Goal: Task Accomplishment & Management: Complete application form

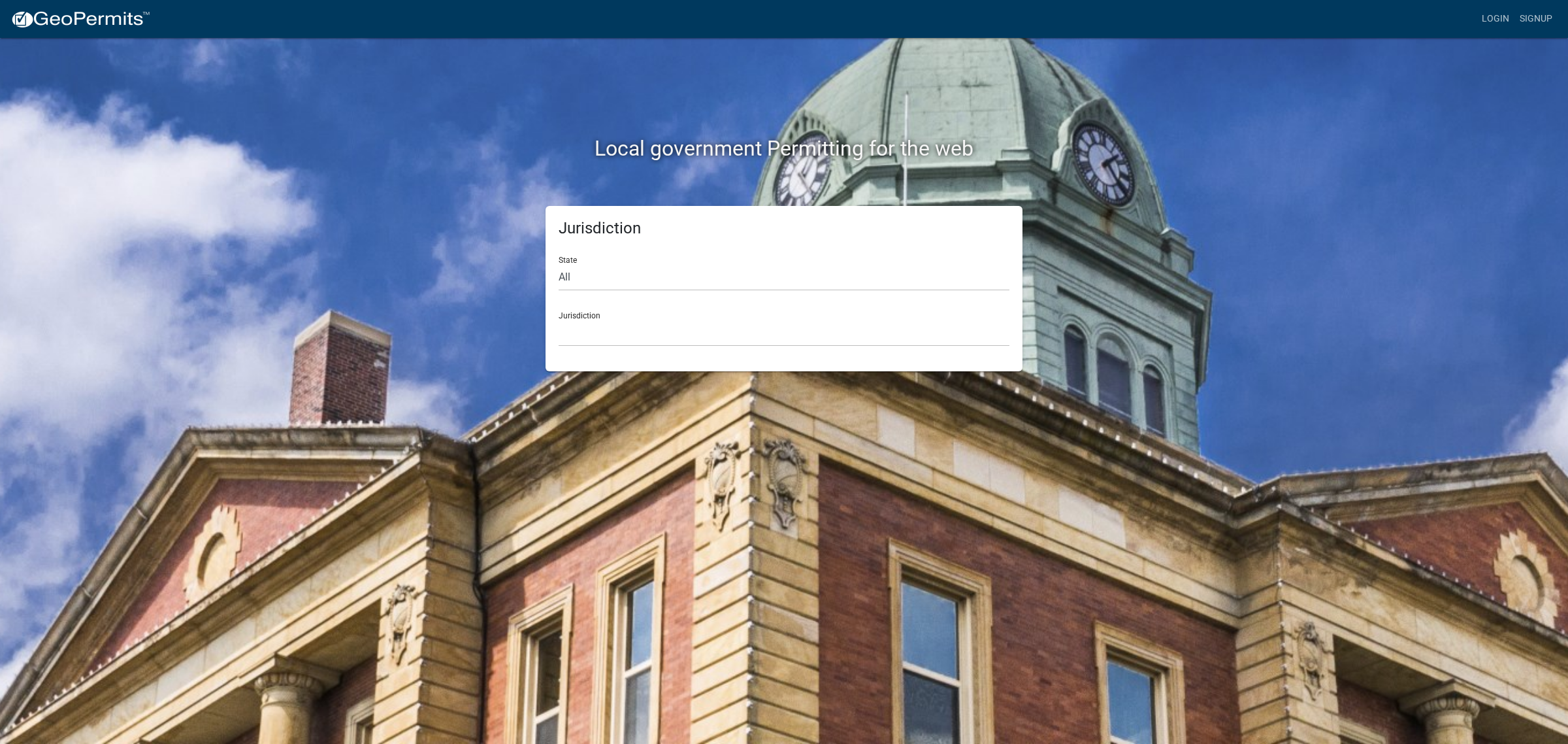
click at [806, 308] on div "Jurisdiction [GEOGRAPHIC_DATA], [US_STATE] [GEOGRAPHIC_DATA], [US_STATE][PERSON…" at bounding box center [783, 324] width 450 height 45
click at [775, 279] on select "All [US_STATE] [US_STATE] [US_STATE] [US_STATE] [US_STATE] [US_STATE] [US_STATE…" at bounding box center [783, 278] width 450 height 27
select select "[US_STATE]"
click at [558, 264] on select "All [US_STATE] [US_STATE] [US_STATE] [US_STATE] [US_STATE] [US_STATE] [US_STATE…" at bounding box center [783, 278] width 450 height 27
click at [768, 335] on select "City of [GEOGRAPHIC_DATA], [US_STATE] City of [GEOGRAPHIC_DATA], [US_STATE] Cit…" at bounding box center [783, 333] width 450 height 27
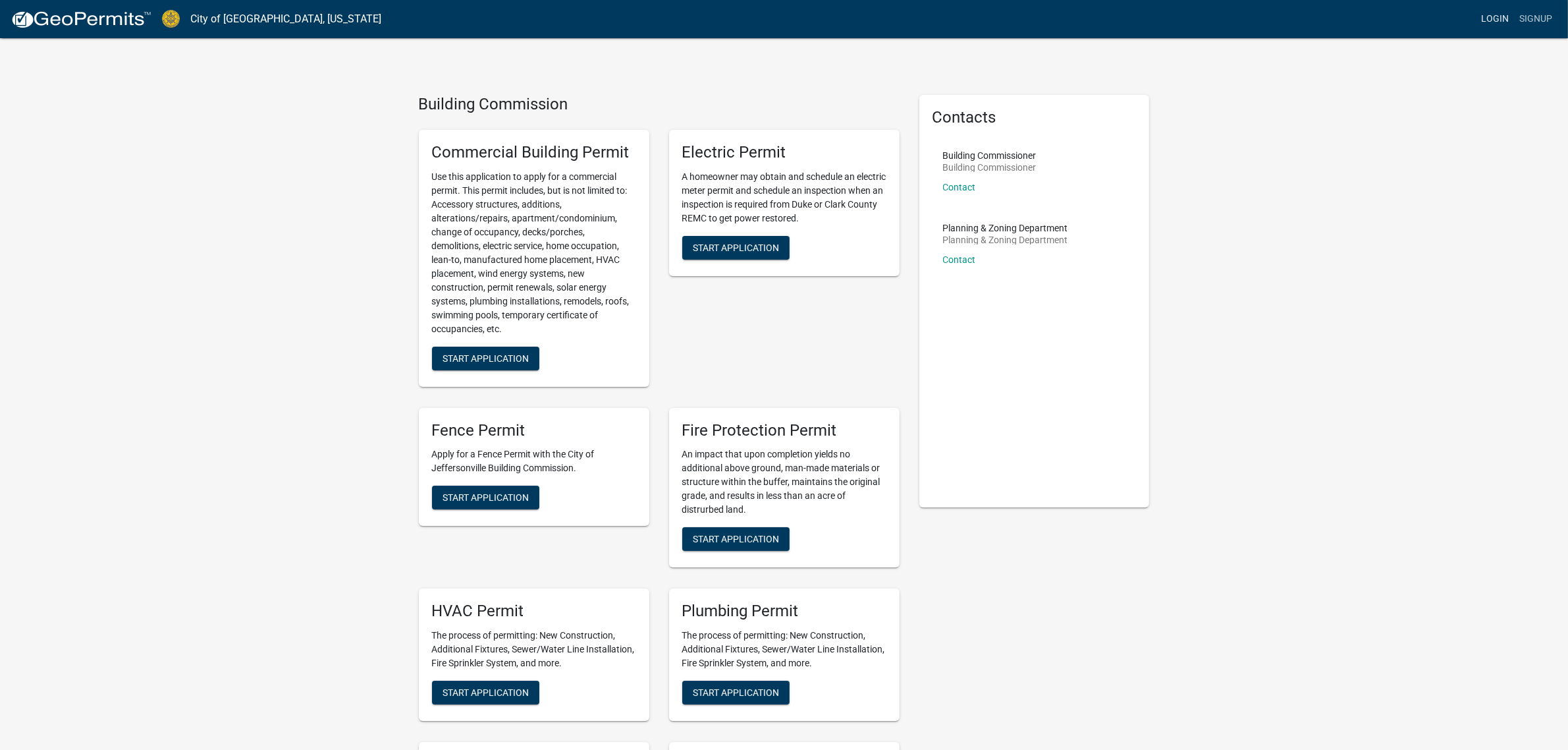
click at [1489, 14] on link "Login" at bounding box center [1495, 19] width 39 height 25
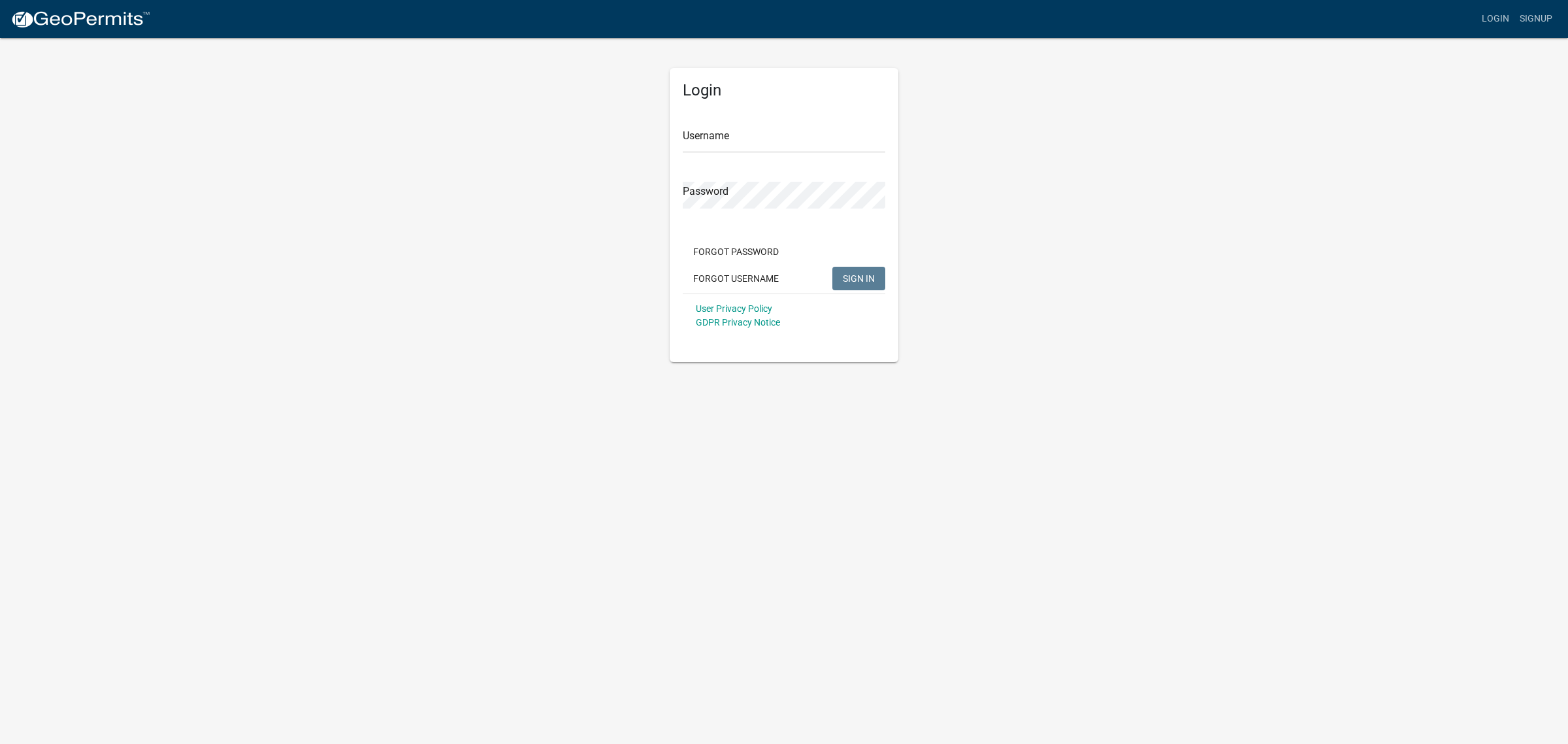
click at [683, 153] on div at bounding box center [683, 153] width 0 height 0
type input "MWhite1"
click at [866, 285] on button "SIGN IN" at bounding box center [858, 278] width 53 height 23
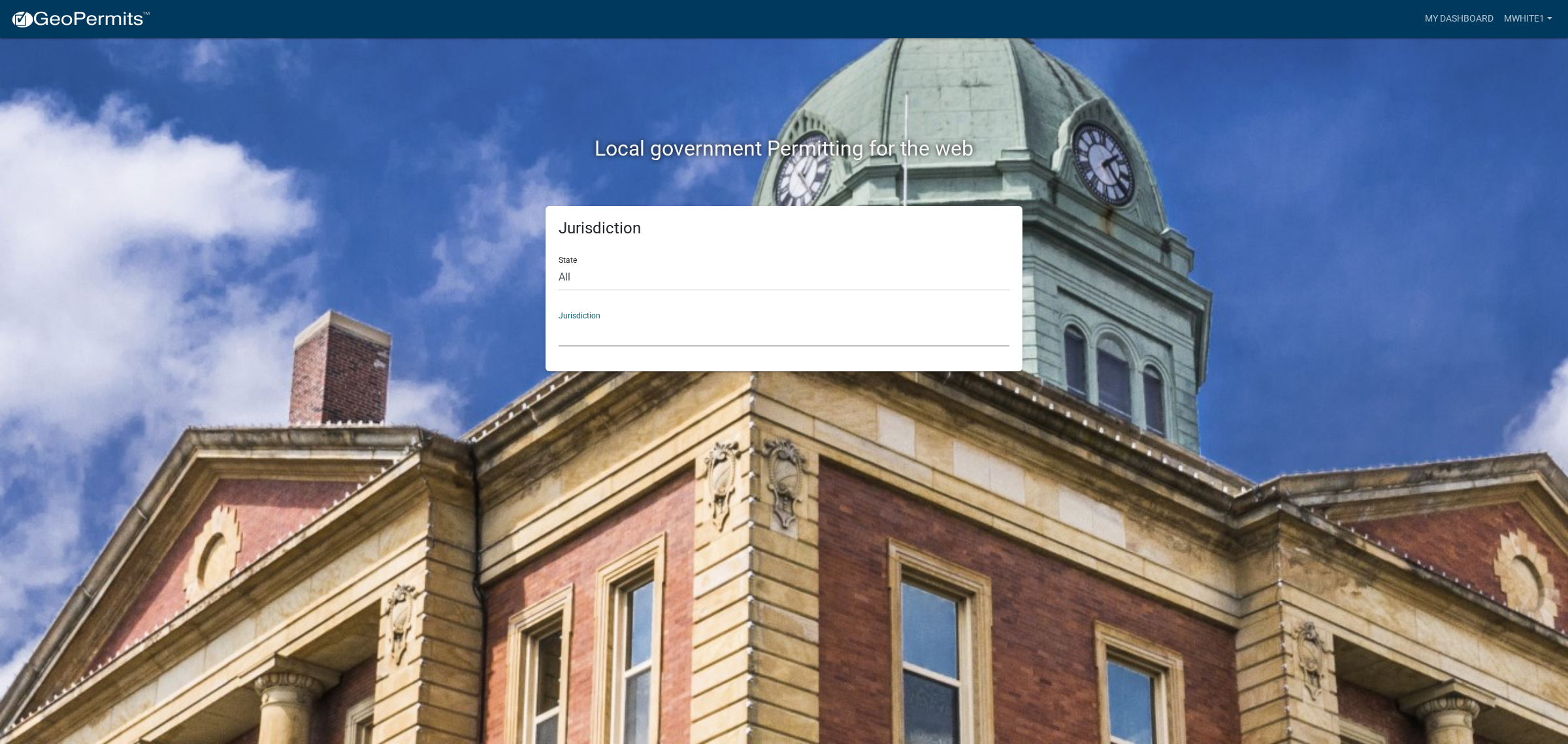
click at [736, 325] on select "[GEOGRAPHIC_DATA], [US_STATE] [GEOGRAPHIC_DATA], [US_STATE][PERSON_NAME][GEOGRA…" at bounding box center [783, 333] width 450 height 27
click at [694, 288] on select "All [US_STATE] [US_STATE] [US_STATE] [US_STATE] [US_STATE] [US_STATE] [US_STATE…" at bounding box center [783, 278] width 450 height 27
select select "[US_STATE]"
click at [558, 264] on select "All [US_STATE] [US_STATE] [US_STATE] [US_STATE] [US_STATE] [US_STATE] [US_STATE…" at bounding box center [783, 278] width 450 height 27
click at [684, 344] on select "City of [GEOGRAPHIC_DATA], [US_STATE] City of [GEOGRAPHIC_DATA], [US_STATE] Cit…" at bounding box center [783, 333] width 450 height 27
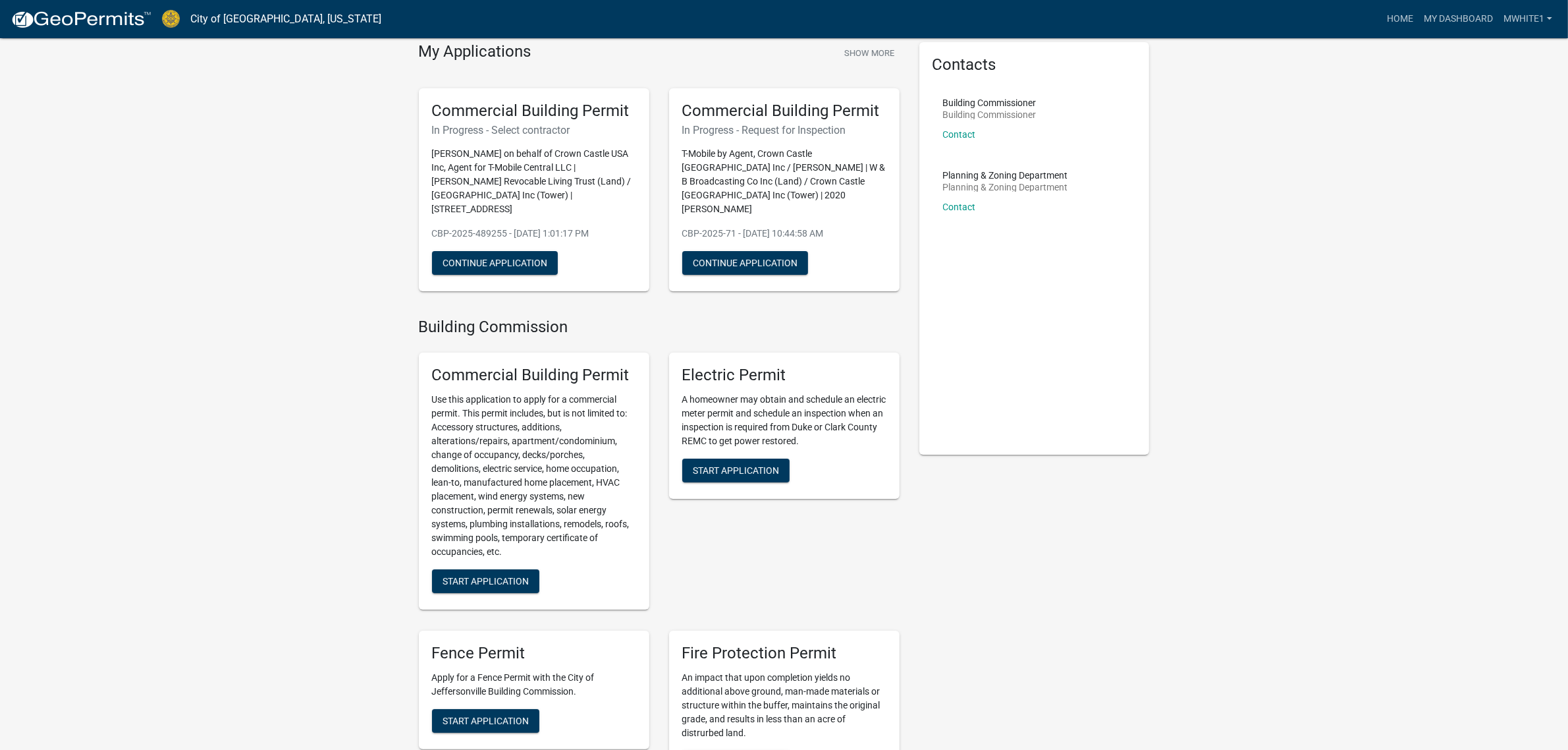
scroll to position [82, 0]
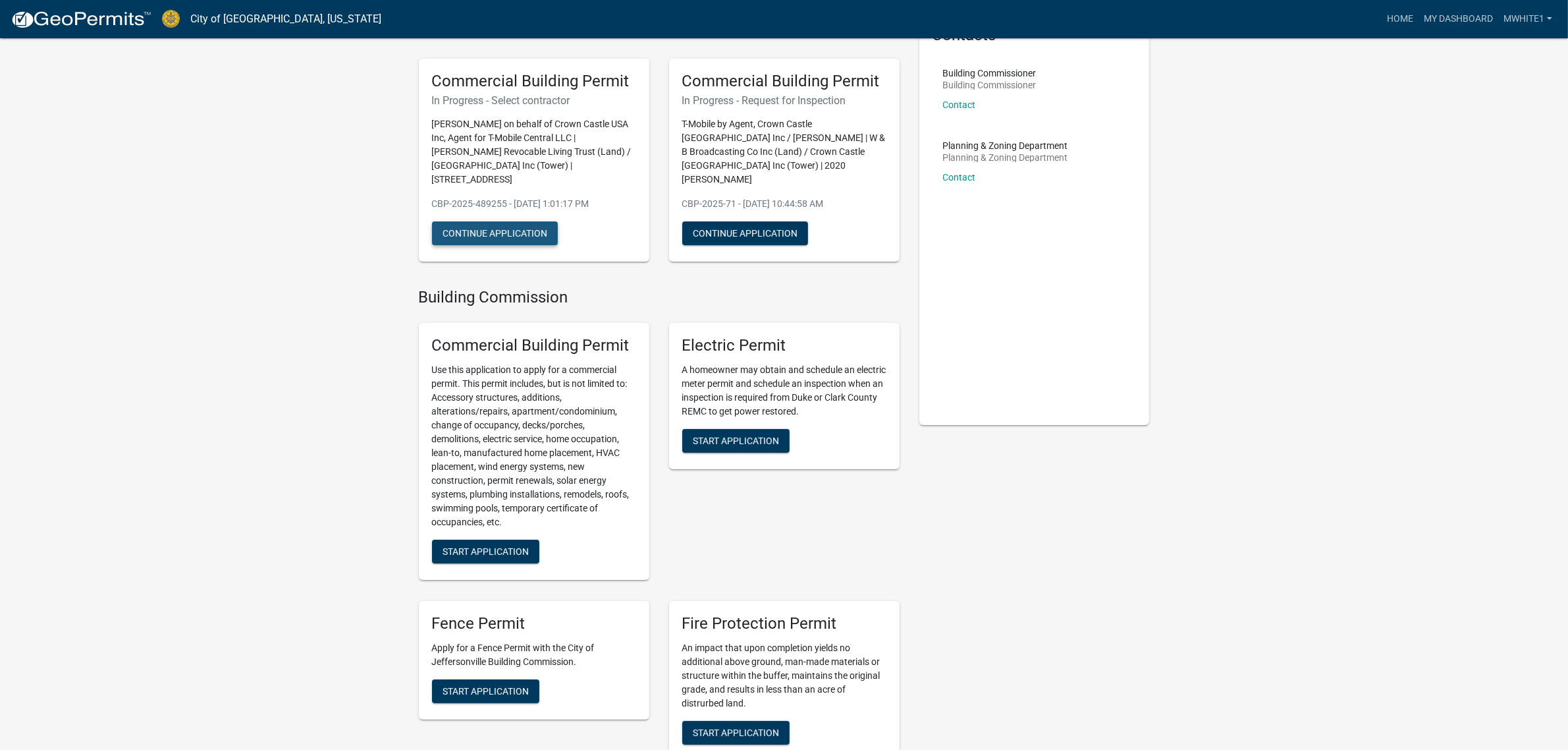
click at [514, 222] on button "Continue Application" at bounding box center [495, 233] width 125 height 23
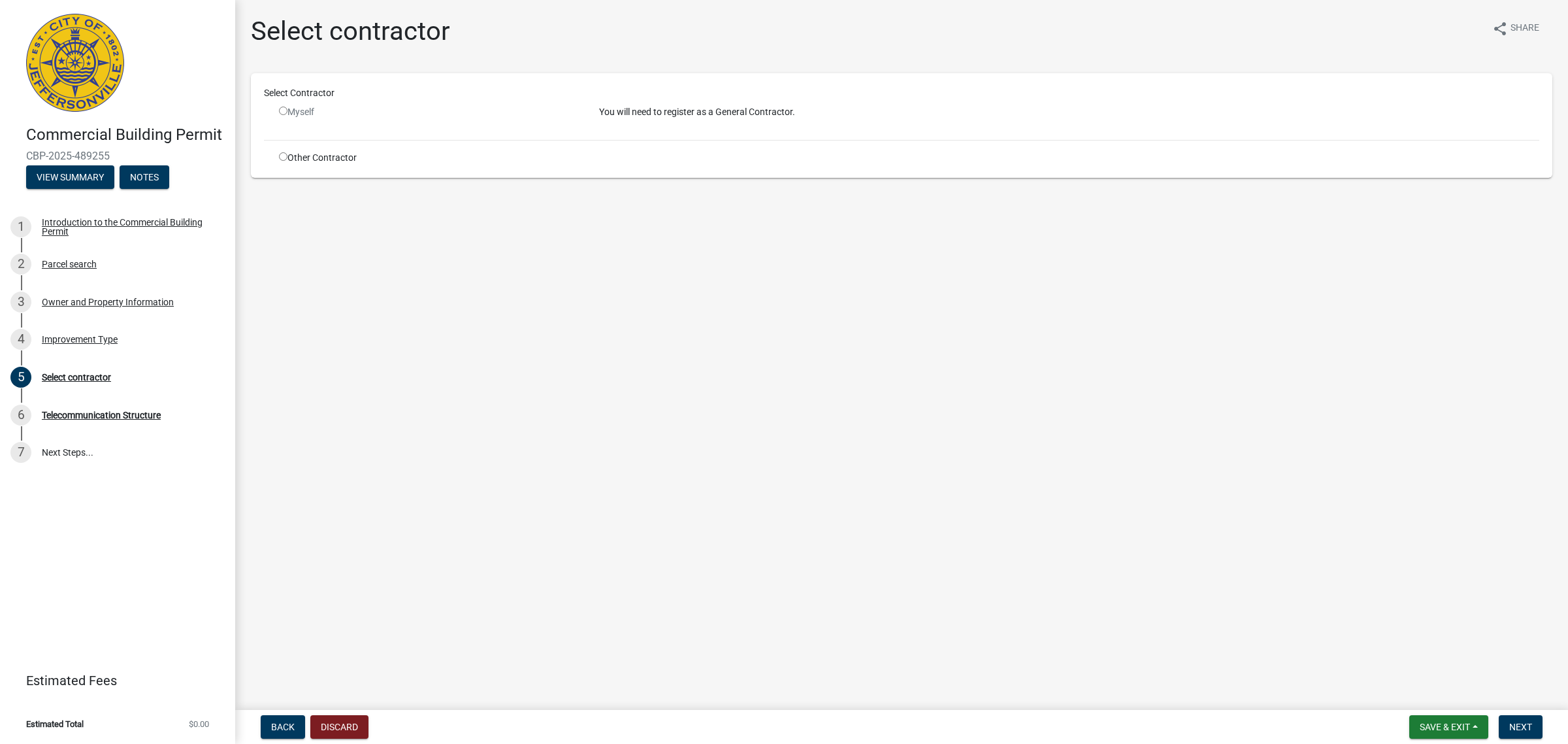
click at [279, 154] on input "radio" at bounding box center [283, 156] width 8 height 8
radio input "true"
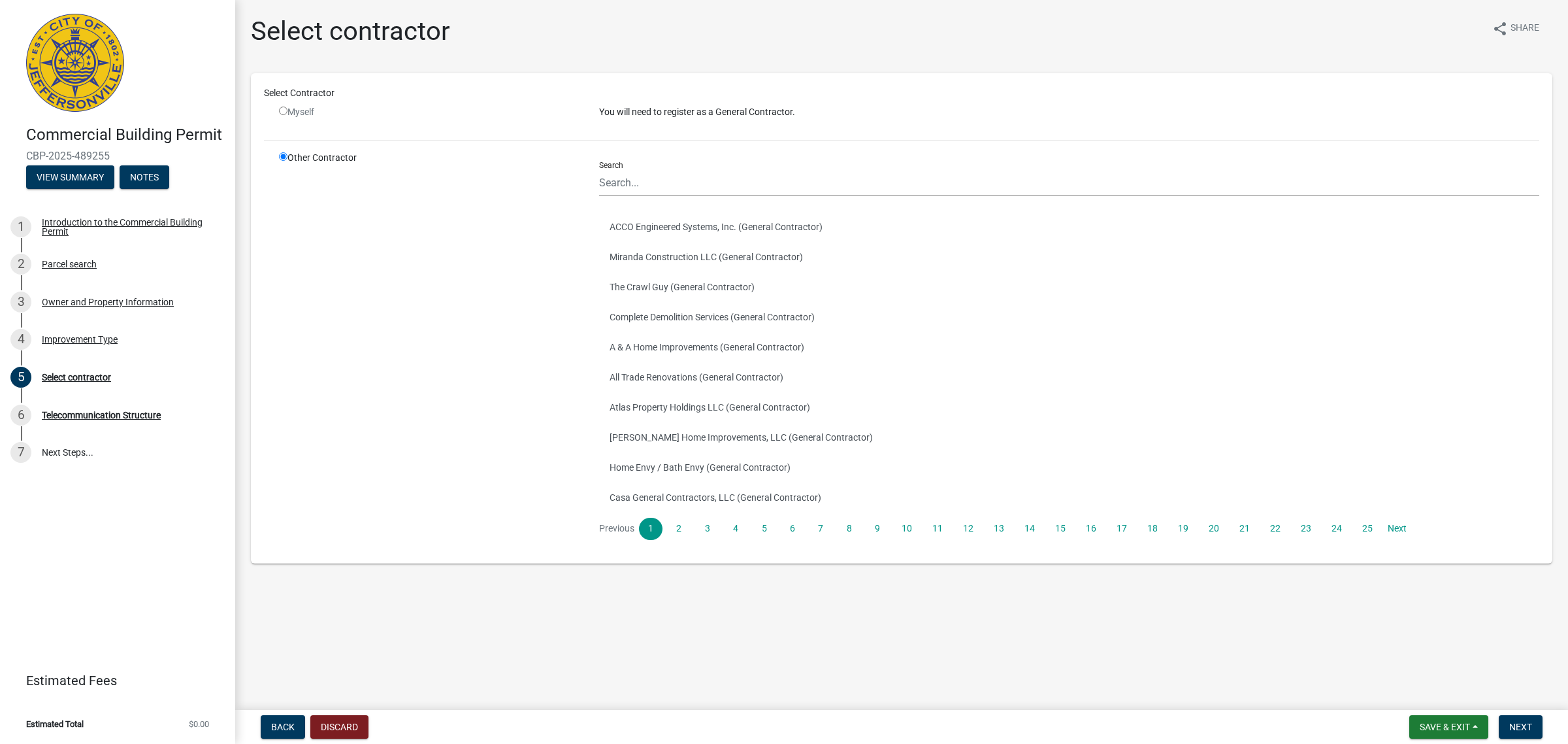
click at [642, 197] on div "Search ACCO Engineered Systems, Inc. (General Contractor) Miranda Construction …" at bounding box center [1069, 345] width 940 height 389
click at [641, 182] on input "Search" at bounding box center [1069, 183] width 940 height 27
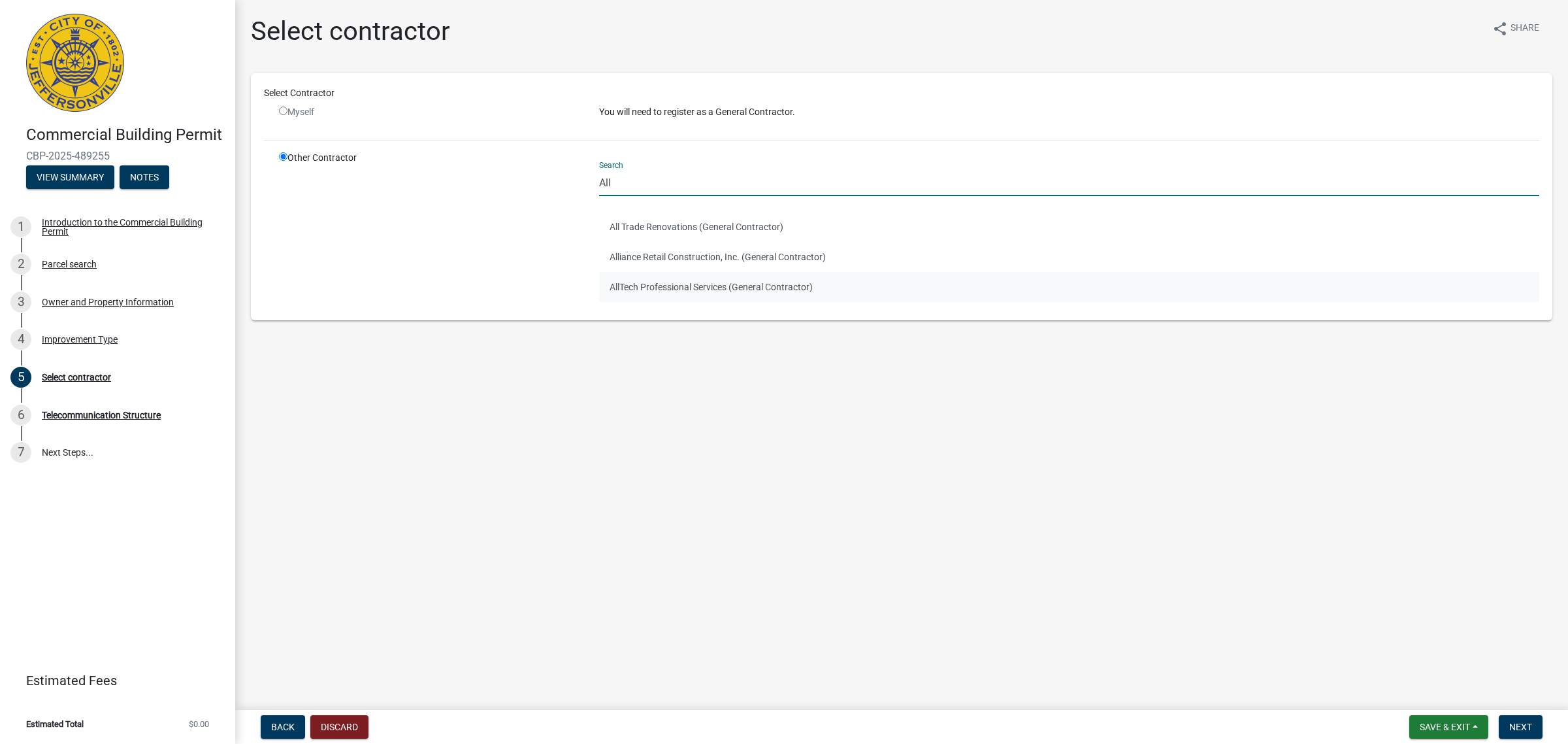
type input "All"
click at [723, 285] on button "AllTech Professional Services (General Contractor)" at bounding box center [1069, 287] width 940 height 30
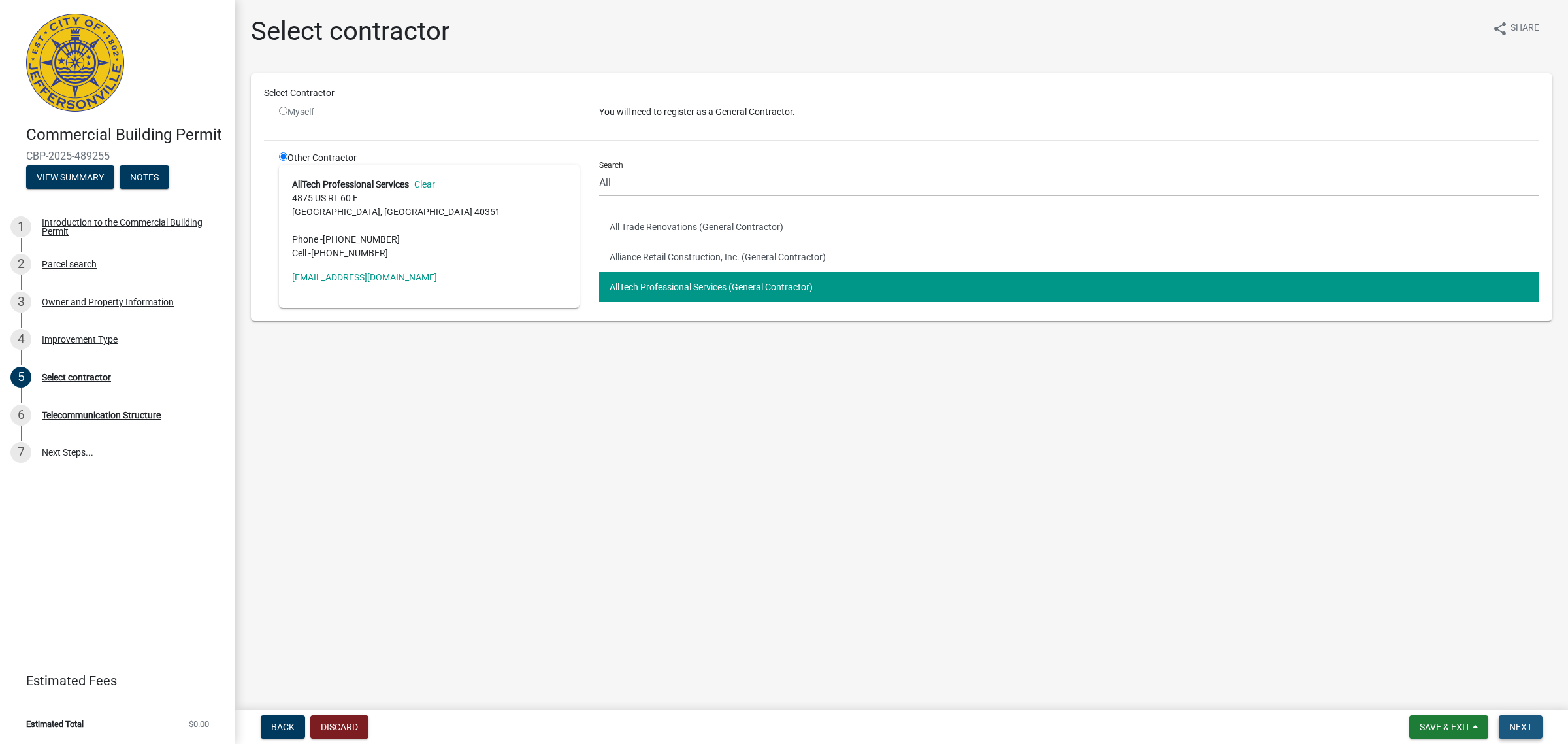
click at [1524, 722] on span "Next" at bounding box center [1520, 727] width 23 height 10
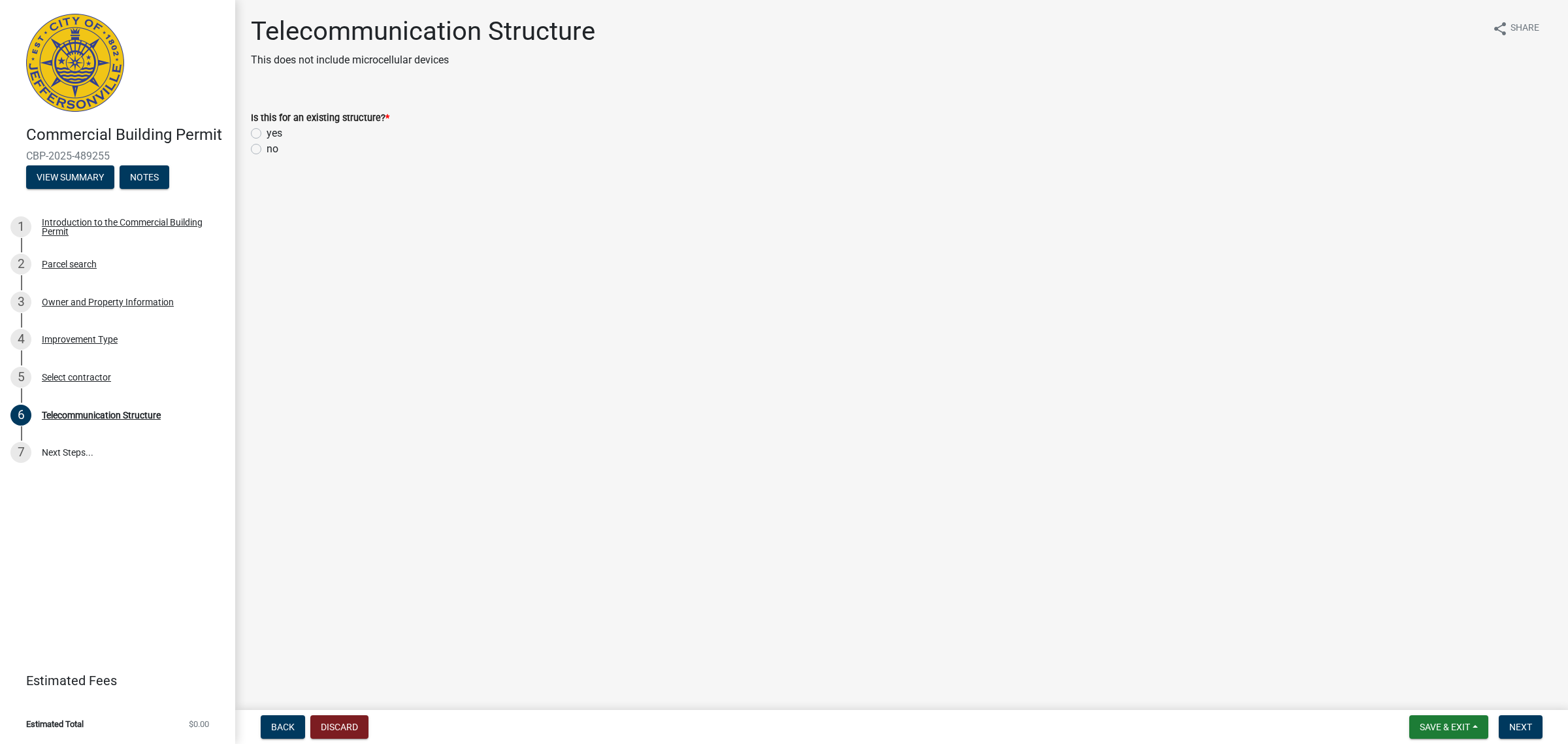
click at [269, 130] on label "yes" at bounding box center [274, 133] width 16 height 16
click at [269, 130] on input "yes" at bounding box center [271, 129] width 8 height 8
radio input "true"
click at [1513, 729] on span "Next" at bounding box center [1520, 727] width 23 height 10
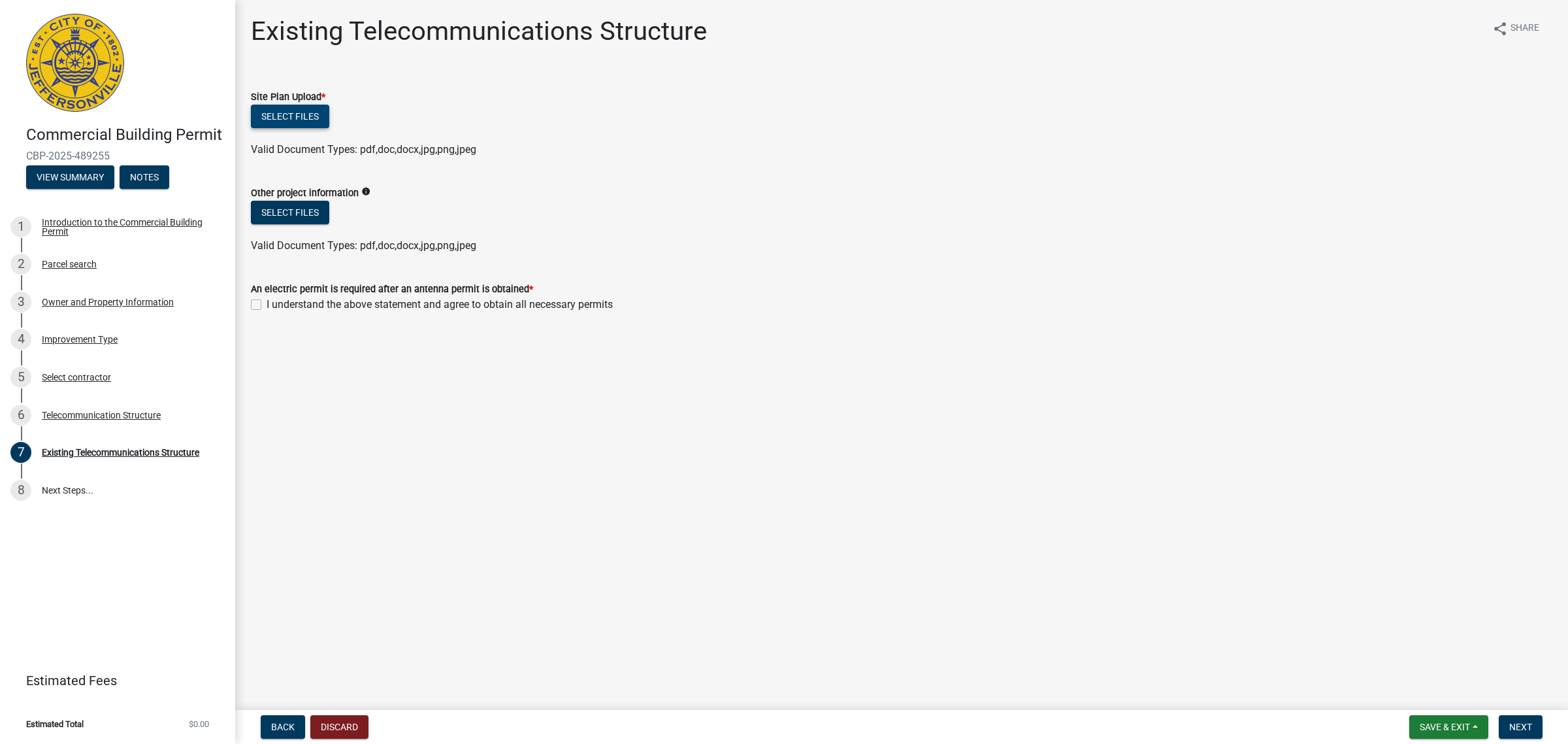
click at [289, 112] on button "Select files" at bounding box center [290, 116] width 79 height 23
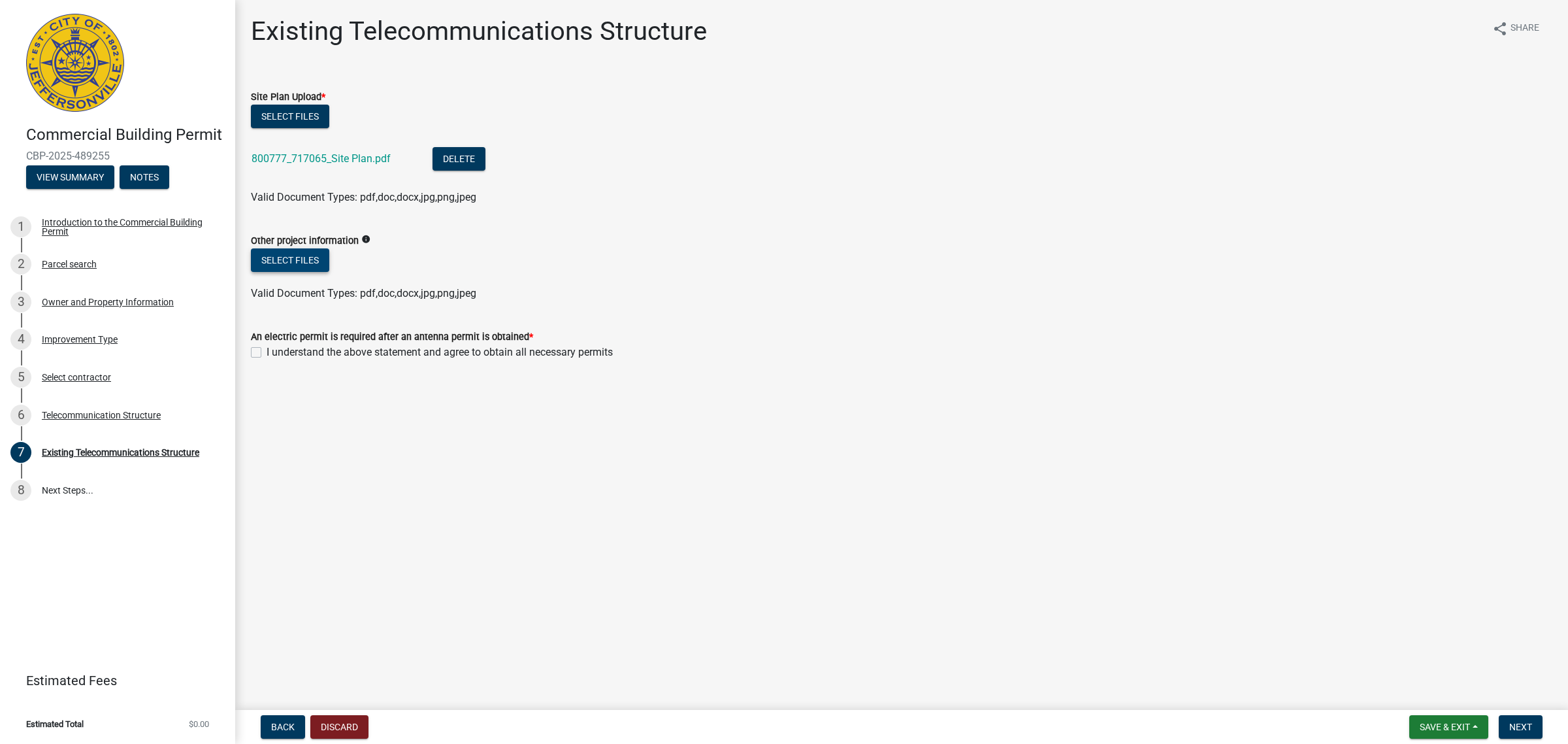
click at [280, 254] on button "Select files" at bounding box center [290, 260] width 79 height 23
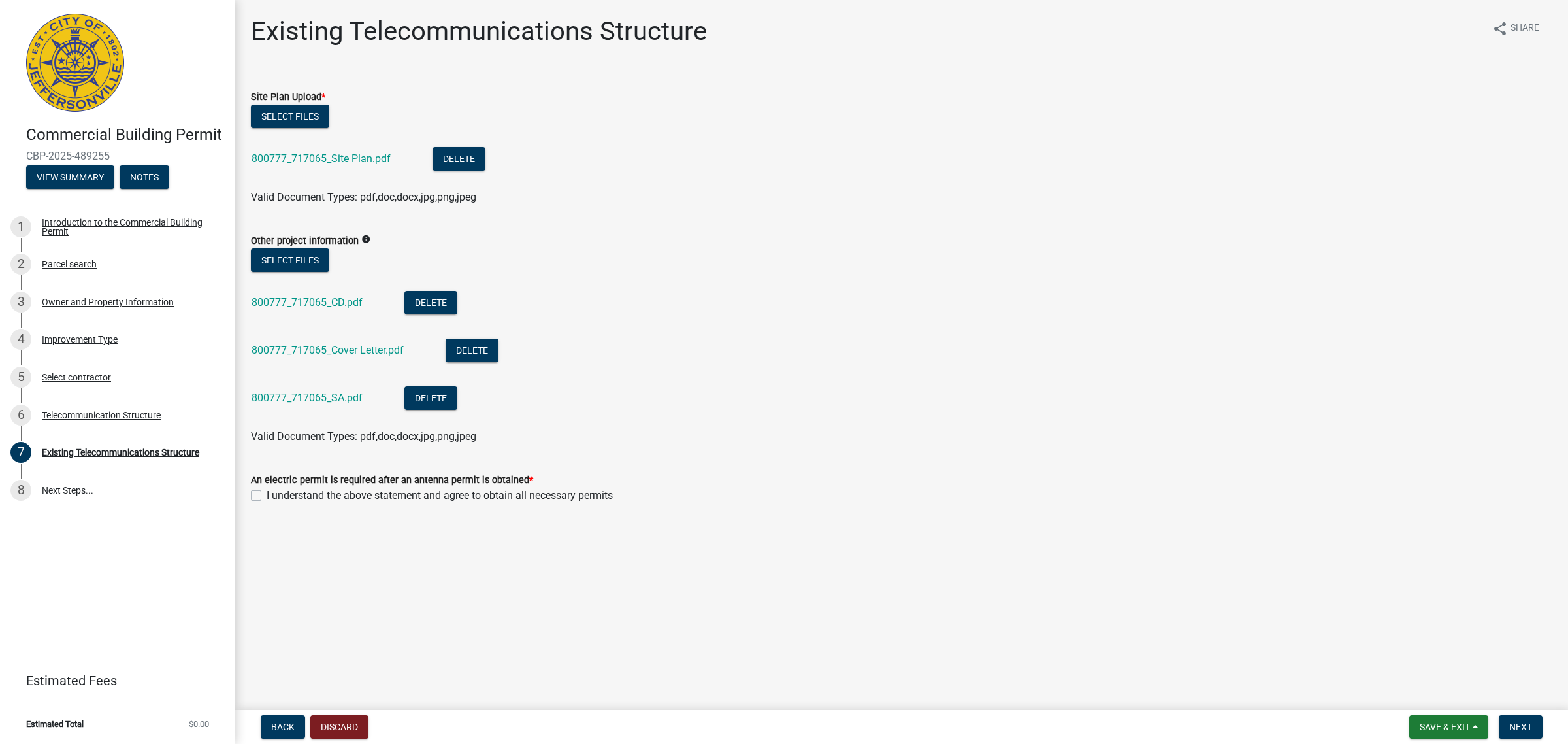
click at [267, 495] on label "I understand the above statement and agree to obtain all necessary permits" at bounding box center [440, 495] width 346 height 16
click at [267, 495] on input "I understand the above statement and agree to obtain all necessary permits" at bounding box center [271, 491] width 8 height 8
checkbox input "true"
click at [1513, 732] on span "Next" at bounding box center [1520, 727] width 23 height 10
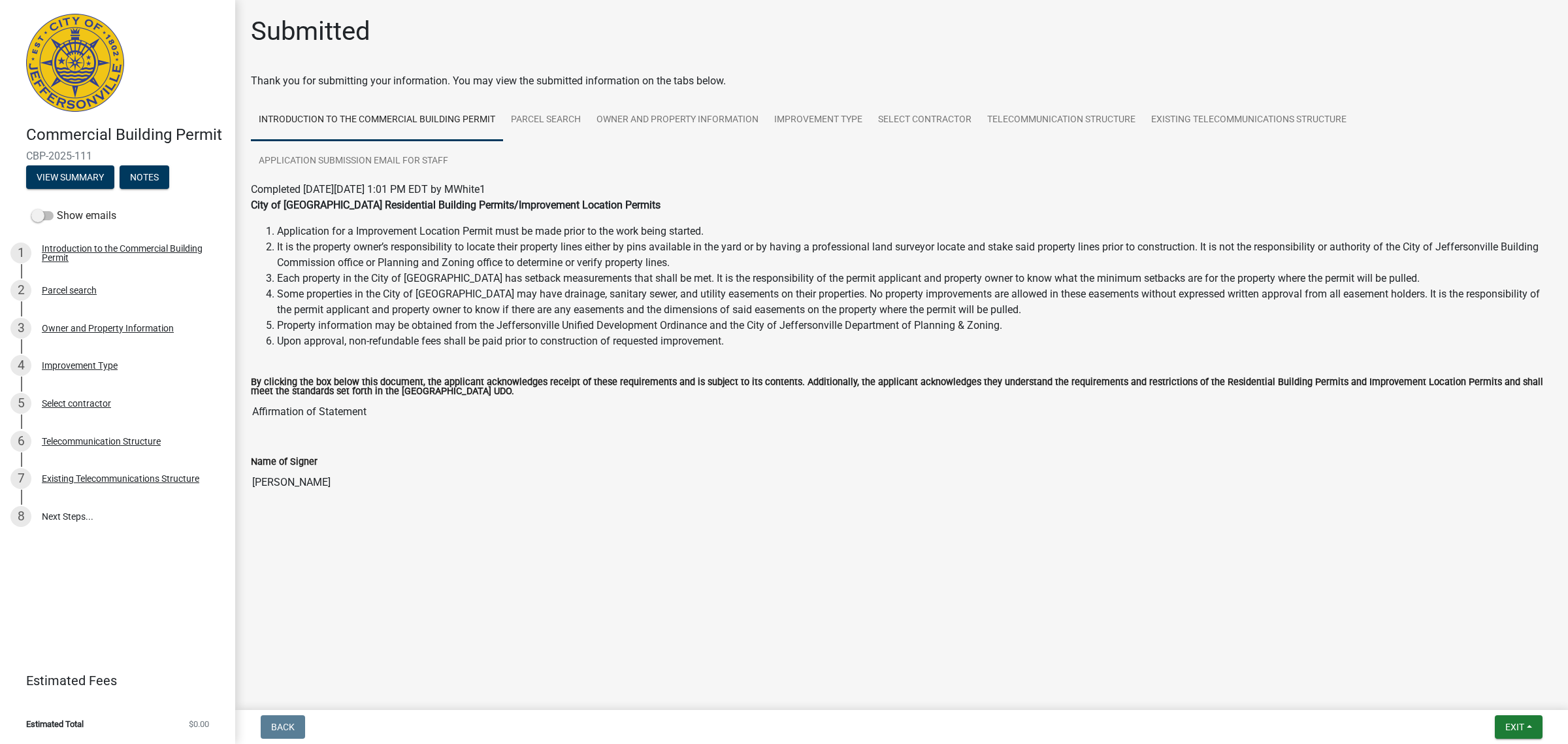
drag, startPoint x: 101, startPoint y: 149, endPoint x: 22, endPoint y: 148, distance: 79.0
click at [22, 148] on div "Commercial Building Permit CBP-2025-111 View Summary Notes" at bounding box center [118, 153] width 214 height 77
copy span "CBP-2025-111"
click at [1507, 724] on span "Exit" at bounding box center [1514, 727] width 19 height 10
click at [1488, 698] on button "Save & Exit" at bounding box center [1489, 694] width 104 height 32
